Goal: Find specific page/section: Find specific page/section

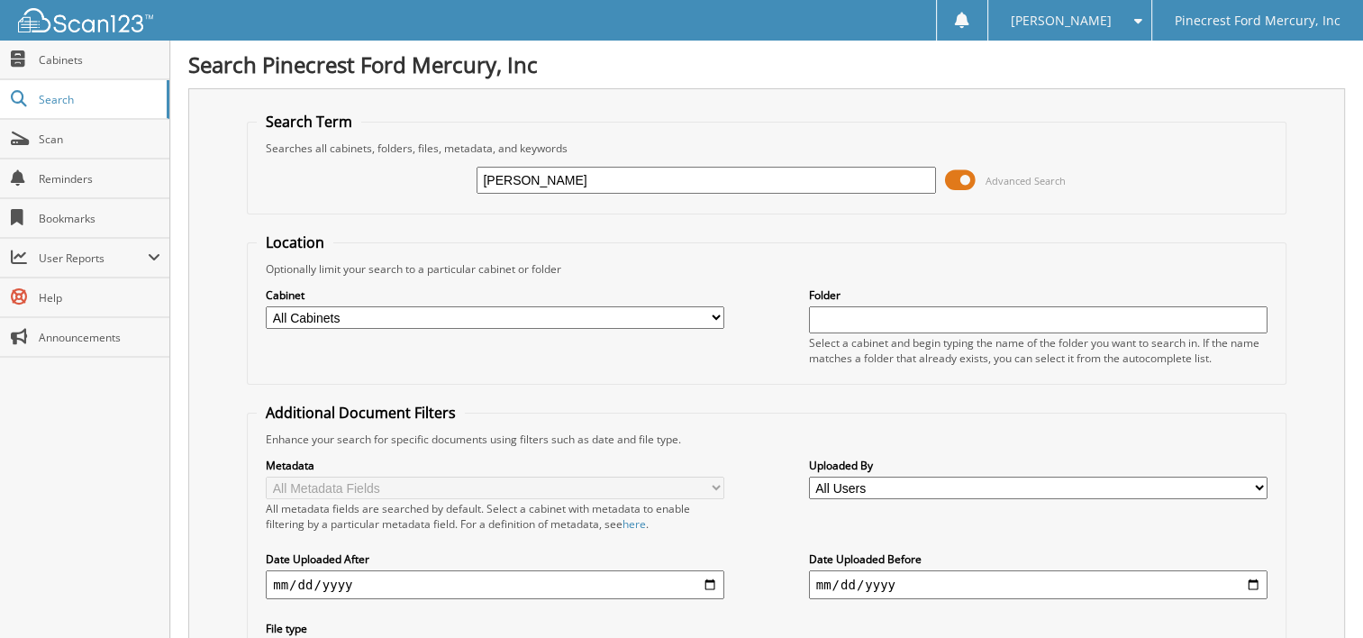
type input "[PERSON_NAME]"
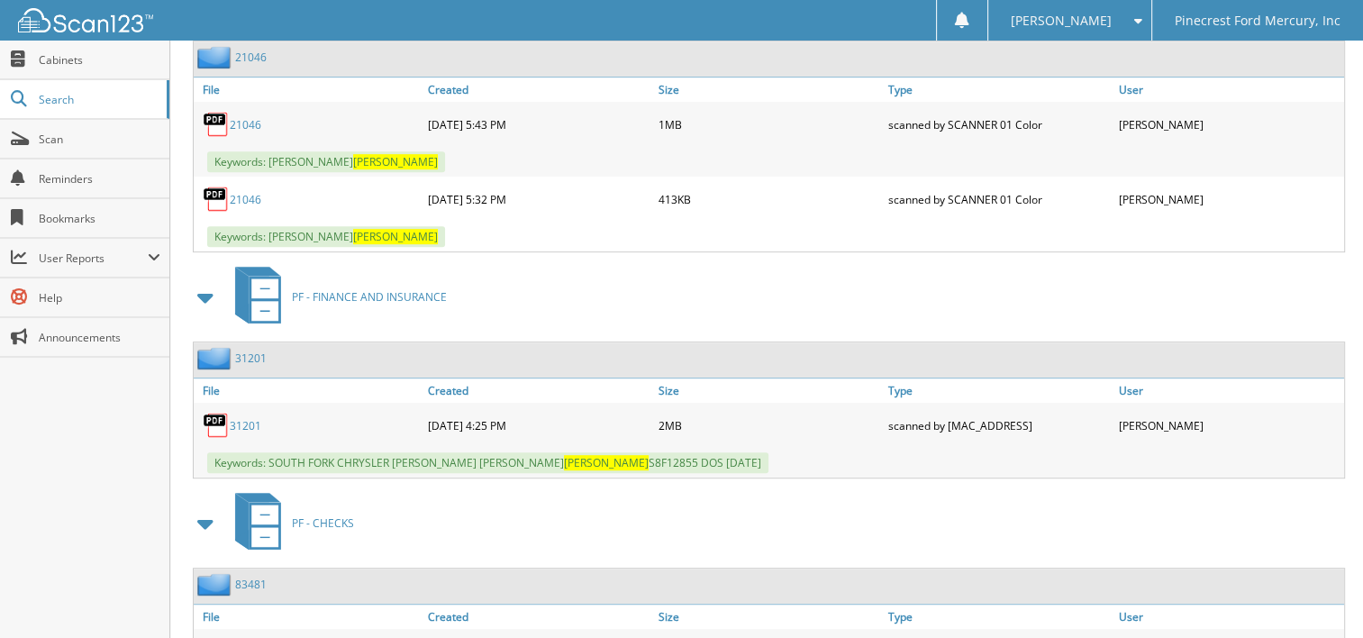
scroll to position [901, 0]
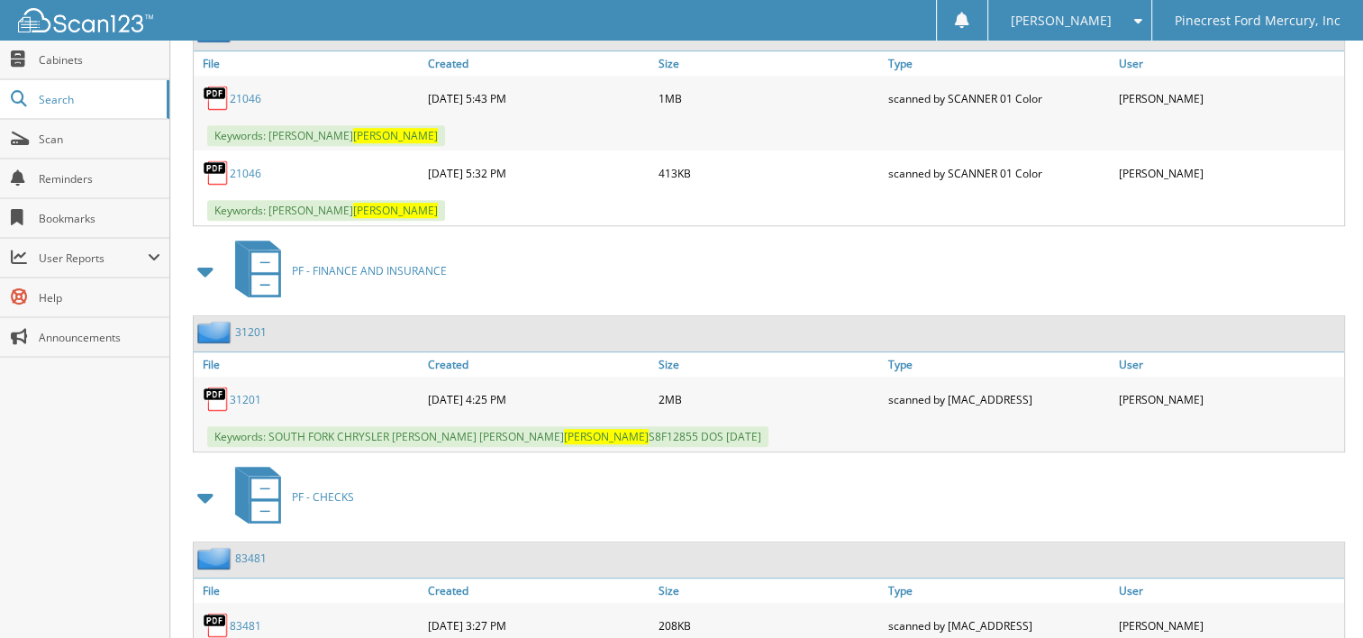
click at [245, 392] on link "31201" at bounding box center [246, 399] width 32 height 15
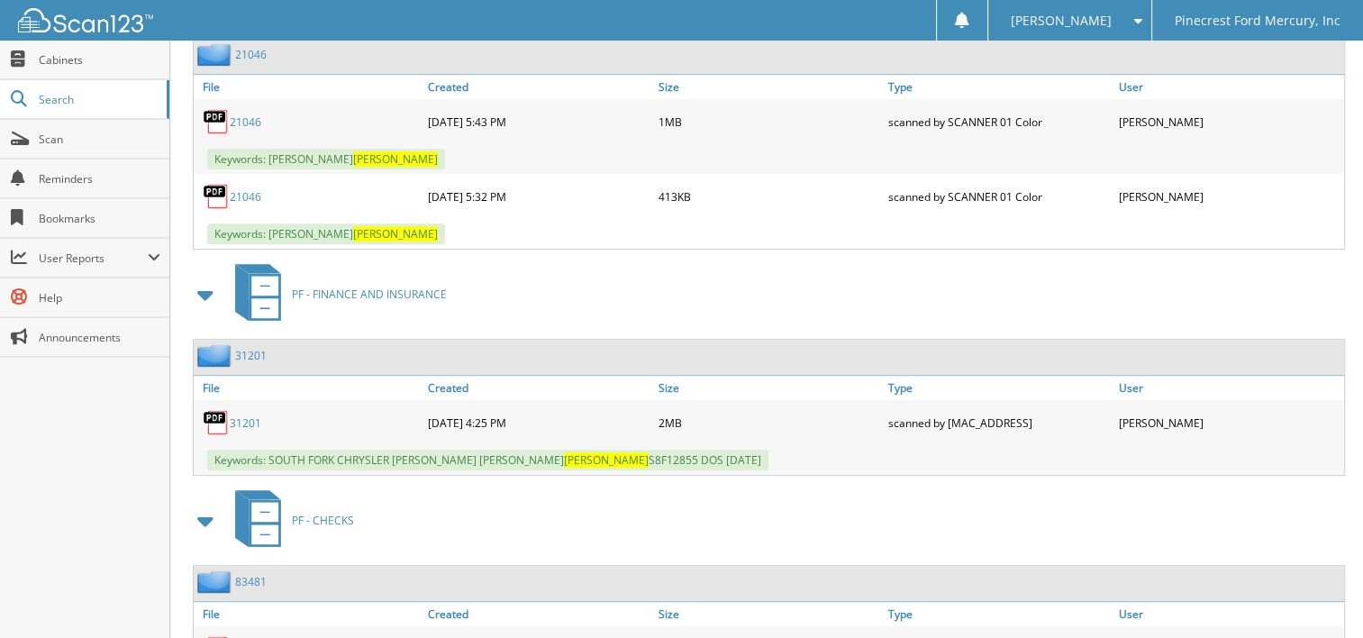
scroll to position [607, 0]
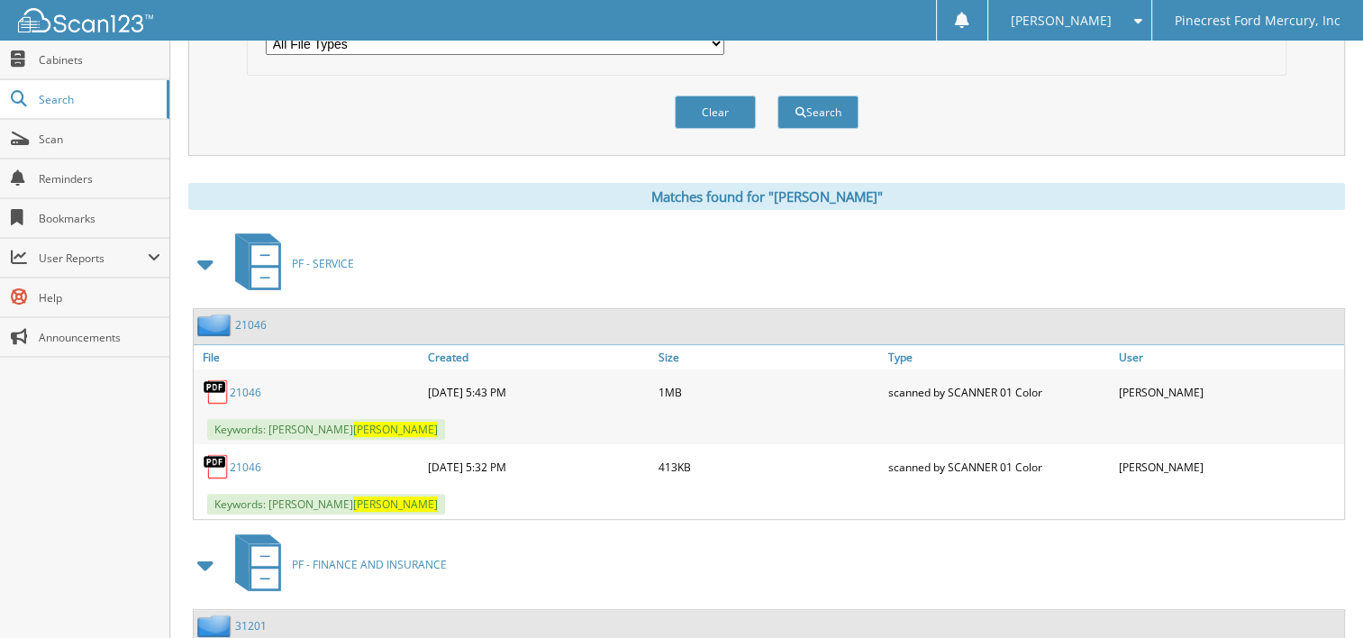
click at [233, 385] on link "21046" at bounding box center [246, 392] width 32 height 15
